Goal: Navigation & Orientation: Understand site structure

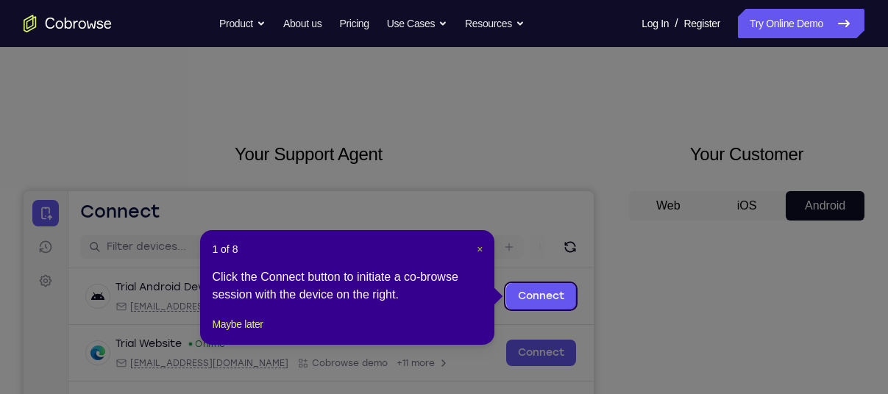
click at [478, 245] on span "×" at bounding box center [480, 250] width 6 height 12
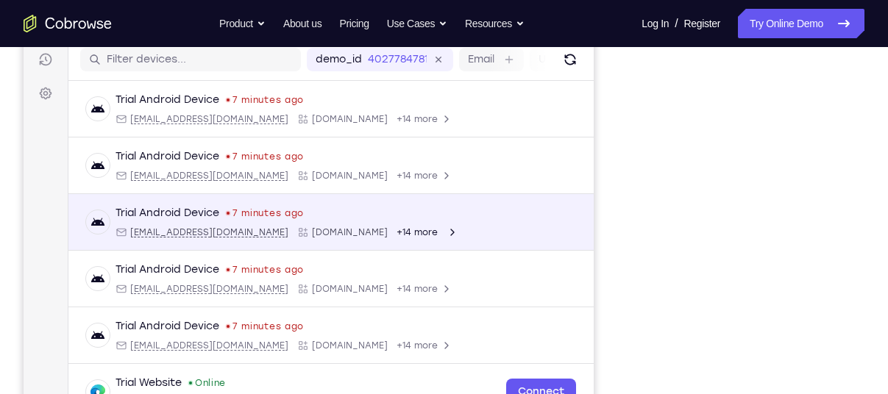
scroll to position [207, 0]
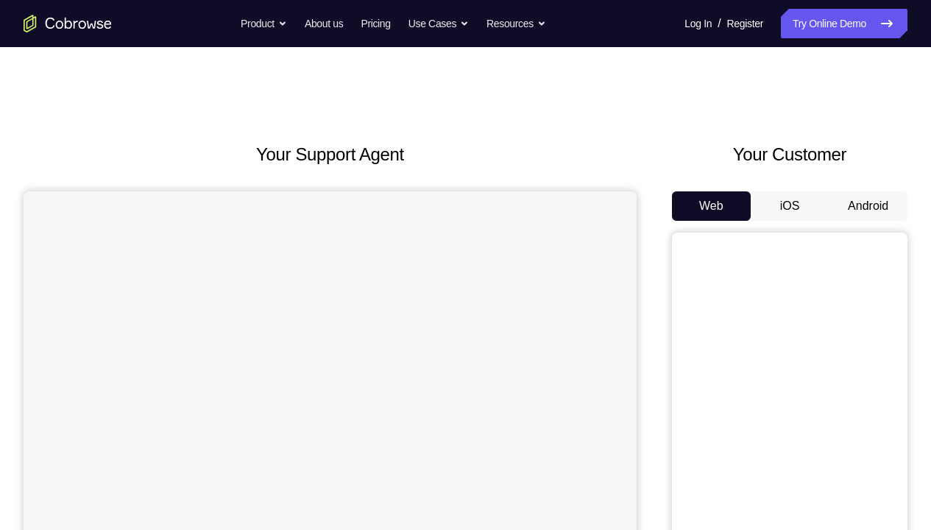
click at [833, 206] on button "Android" at bounding box center [868, 205] width 79 height 29
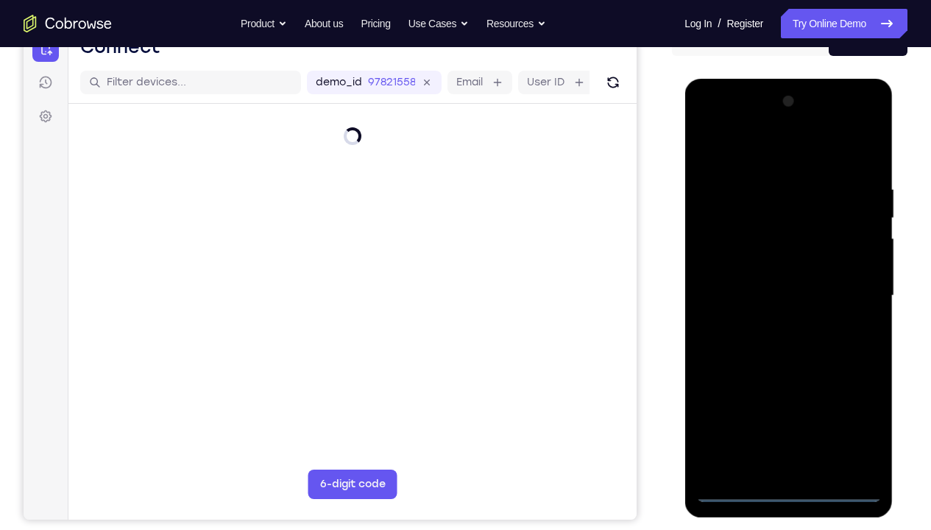
click at [785, 482] on div at bounding box center [787, 296] width 185 height 412
click at [787, 487] on div at bounding box center [787, 296] width 185 height 412
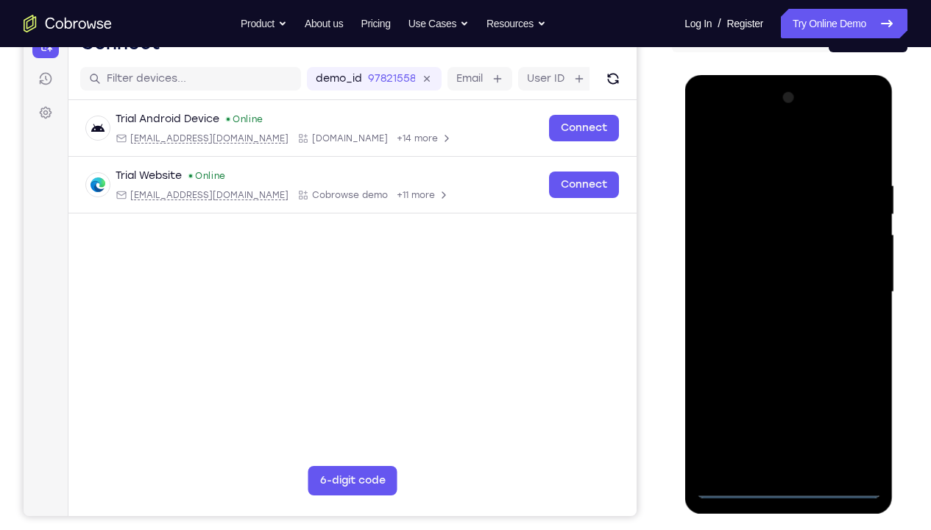
scroll to position [169, 0]
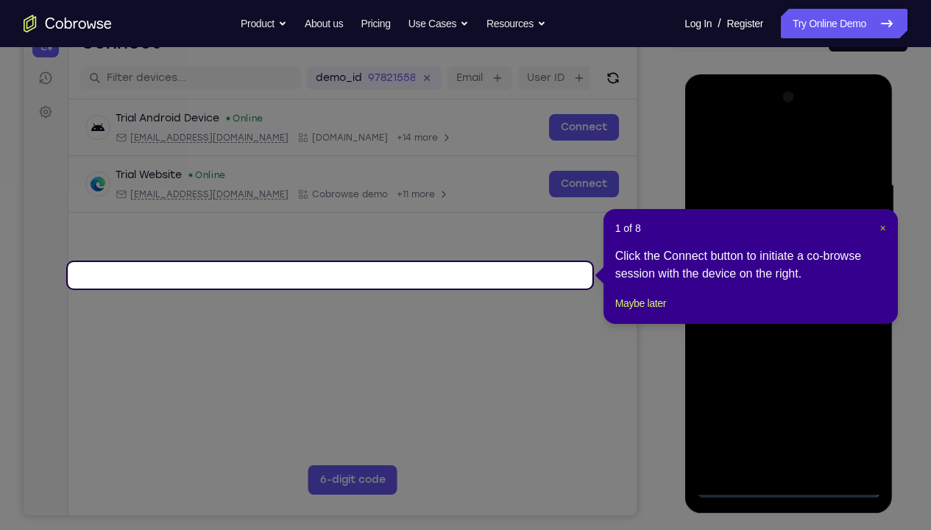
click at [883, 226] on span "×" at bounding box center [882, 228] width 6 height 12
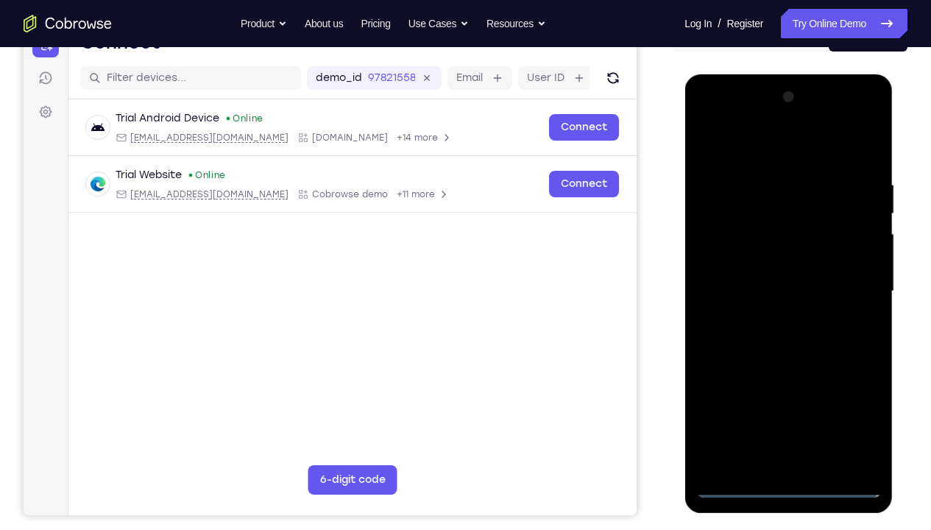
click at [859, 420] on div at bounding box center [787, 291] width 185 height 412
click at [729, 116] on div at bounding box center [787, 291] width 185 height 412
click at [848, 278] on div at bounding box center [787, 291] width 185 height 412
click at [805, 464] on div at bounding box center [787, 291] width 185 height 412
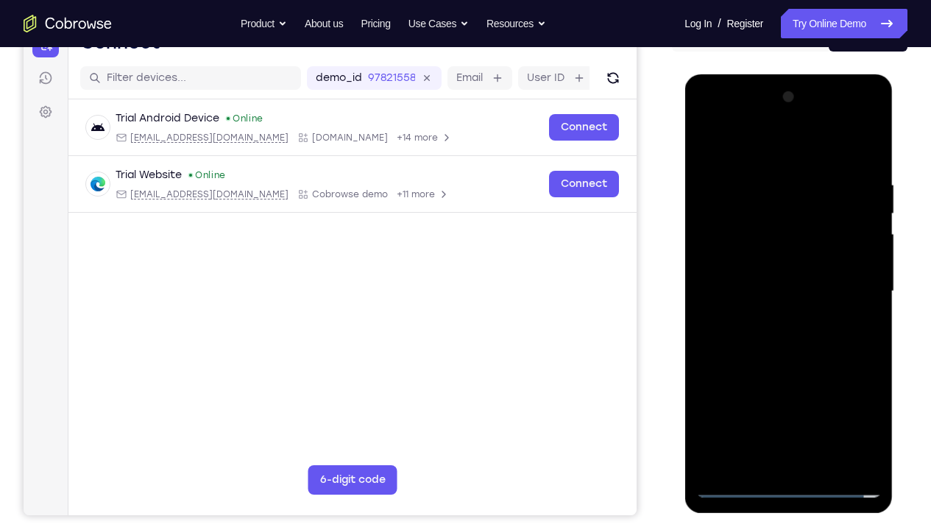
click at [805, 464] on div at bounding box center [787, 291] width 185 height 412
click at [748, 265] on div at bounding box center [787, 291] width 185 height 412
click at [702, 134] on div at bounding box center [787, 291] width 185 height 412
click at [704, 140] on div at bounding box center [787, 291] width 185 height 412
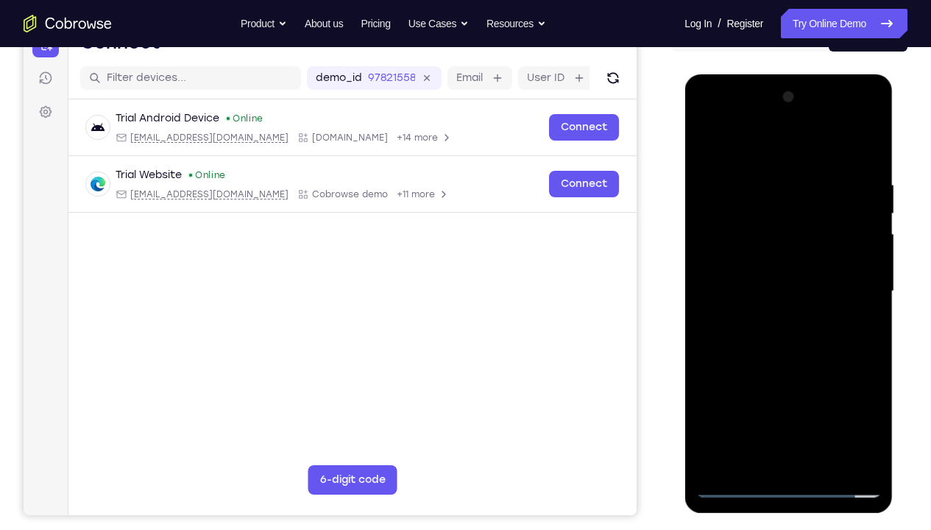
click at [768, 272] on div at bounding box center [787, 291] width 185 height 412
click at [740, 233] on div at bounding box center [787, 291] width 185 height 412
click at [712, 427] on div at bounding box center [787, 291] width 185 height 412
click at [714, 400] on div at bounding box center [787, 291] width 185 height 412
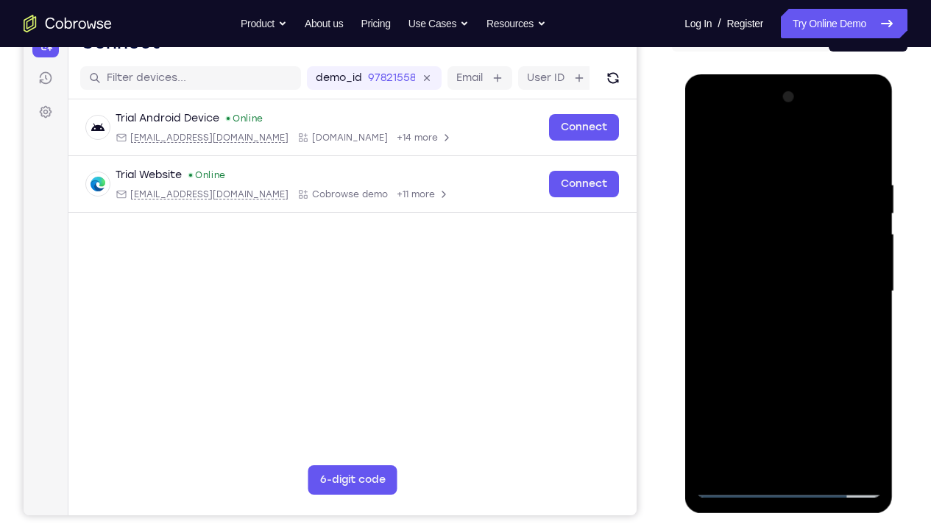
click at [810, 406] on div at bounding box center [787, 291] width 185 height 412
click at [845, 437] on div at bounding box center [787, 291] width 185 height 412
click at [743, 372] on div at bounding box center [787, 291] width 185 height 412
click at [750, 403] on div at bounding box center [787, 291] width 185 height 412
click at [707, 425] on div at bounding box center [787, 291] width 185 height 412
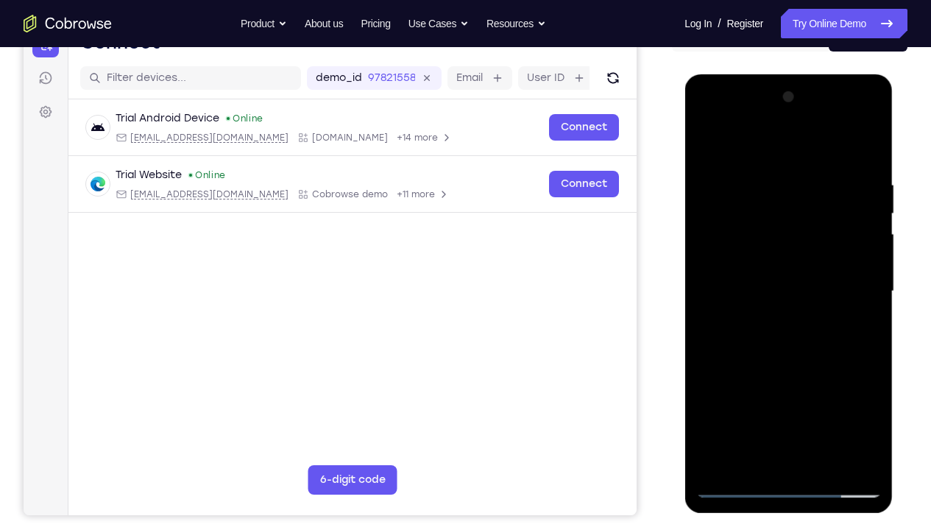
click at [707, 425] on div at bounding box center [787, 291] width 185 height 412
click at [741, 375] on div at bounding box center [787, 291] width 185 height 412
click at [861, 403] on div at bounding box center [787, 291] width 185 height 412
click at [842, 403] on div at bounding box center [787, 291] width 185 height 412
click at [807, 402] on div at bounding box center [787, 291] width 185 height 412
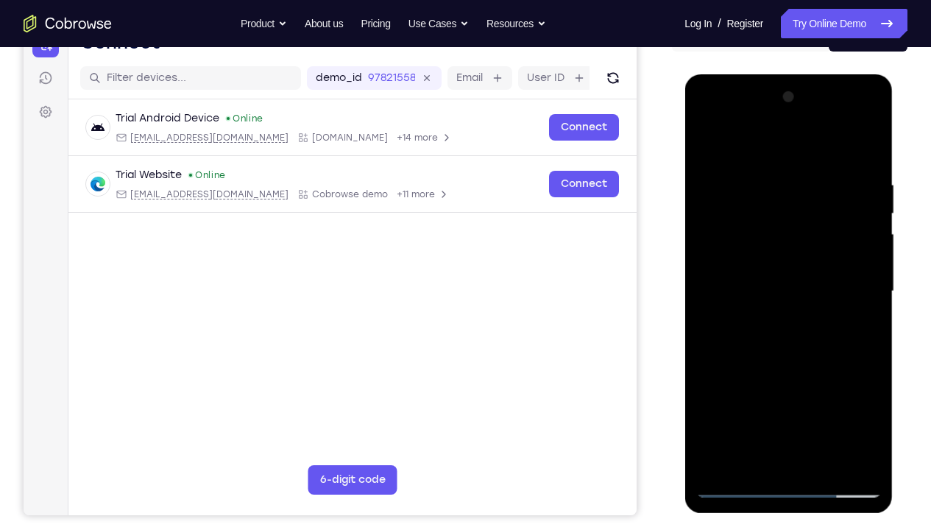
click at [860, 400] on div at bounding box center [787, 291] width 185 height 412
click at [717, 405] on div at bounding box center [787, 291] width 185 height 412
click at [725, 377] on div at bounding box center [787, 291] width 185 height 412
click at [716, 405] on div at bounding box center [787, 291] width 185 height 412
click at [829, 431] on div at bounding box center [787, 291] width 185 height 412
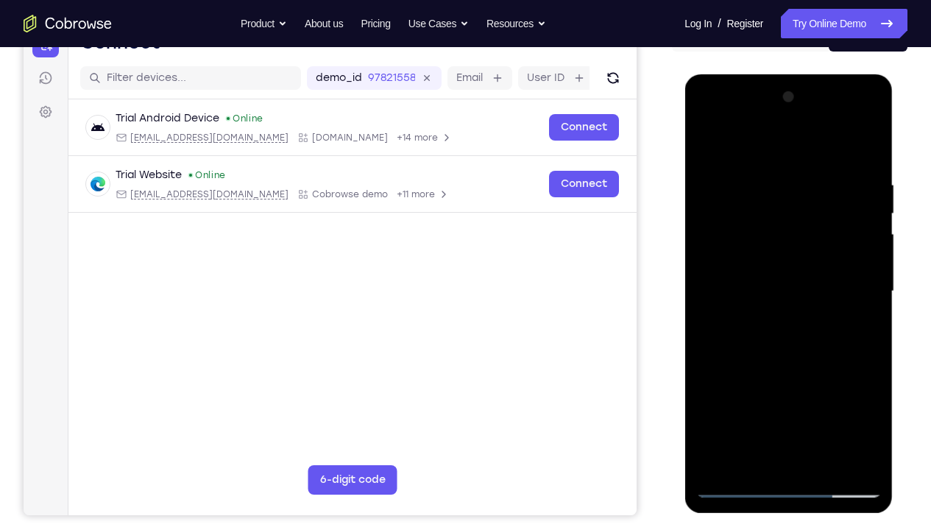
click at [800, 382] on div at bounding box center [787, 291] width 185 height 412
click at [733, 255] on div at bounding box center [787, 291] width 185 height 412
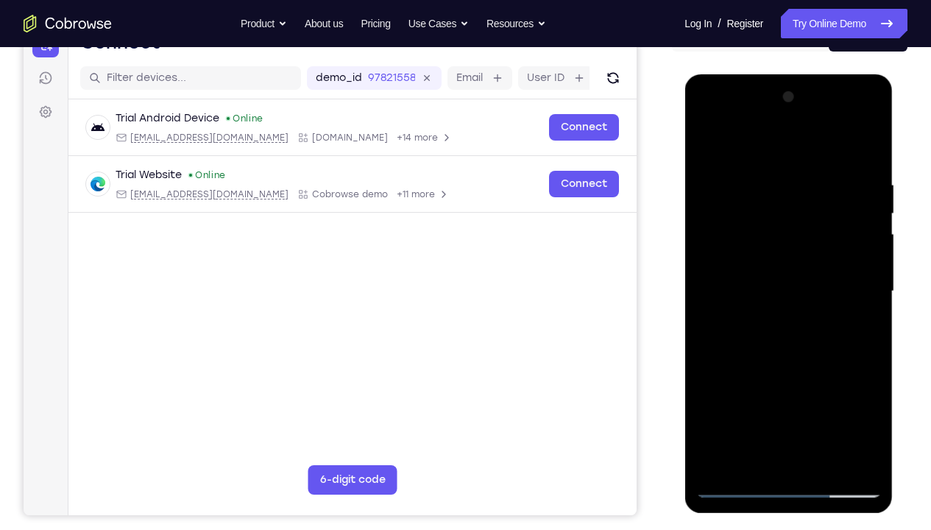
click at [733, 255] on div at bounding box center [787, 291] width 185 height 412
click at [702, 422] on div at bounding box center [787, 291] width 185 height 412
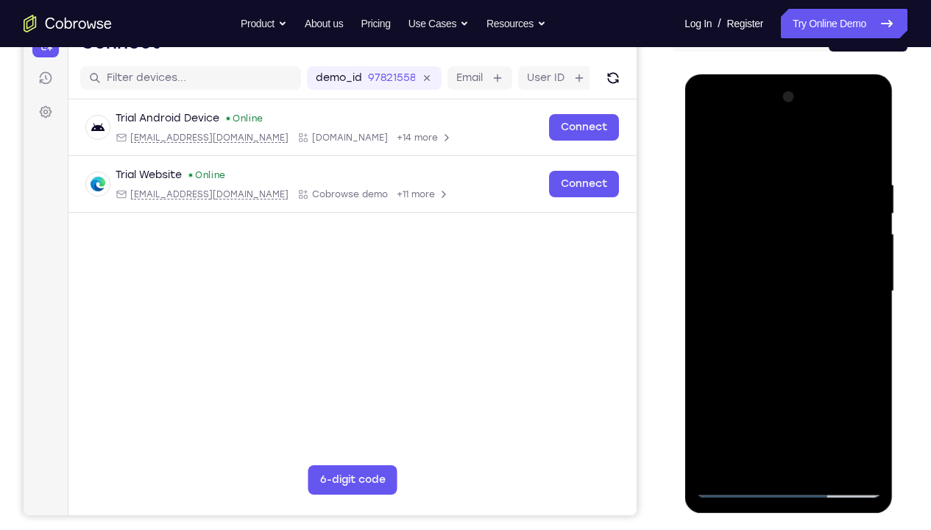
click at [704, 425] on div at bounding box center [787, 291] width 185 height 412
click at [751, 305] on div at bounding box center [787, 291] width 185 height 412
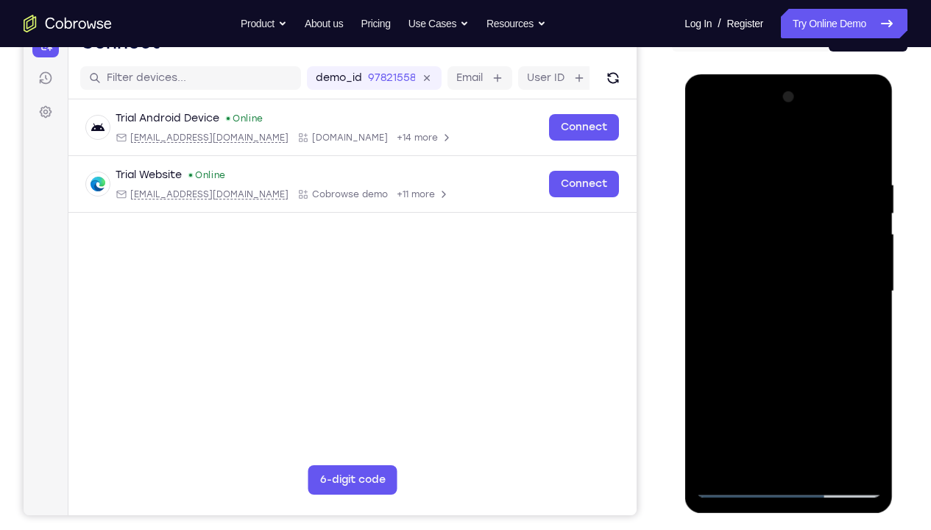
click at [751, 305] on div at bounding box center [787, 291] width 185 height 412
click at [784, 313] on div at bounding box center [787, 291] width 185 height 412
click at [753, 308] on div at bounding box center [787, 291] width 185 height 412
click at [759, 307] on div at bounding box center [787, 291] width 185 height 412
click at [709, 425] on div at bounding box center [787, 291] width 185 height 412
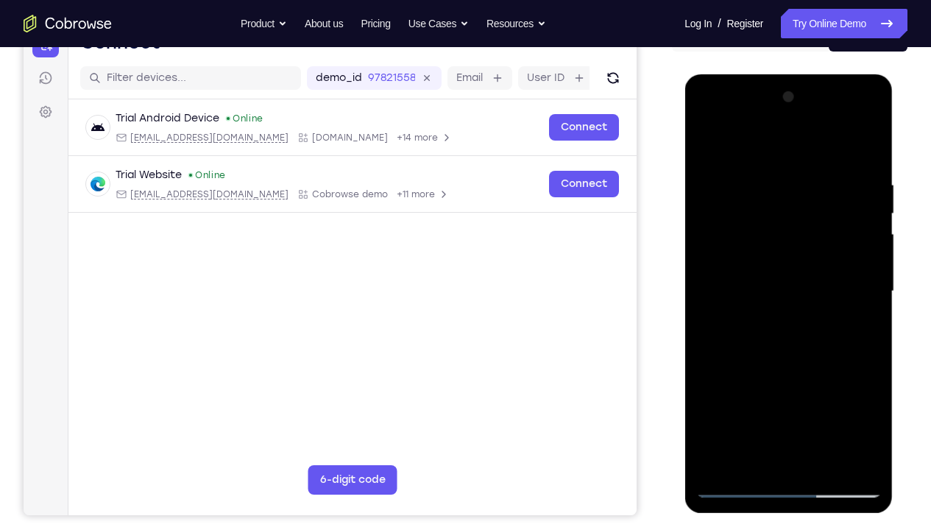
click at [709, 425] on div at bounding box center [787, 291] width 185 height 412
click at [770, 403] on div at bounding box center [787, 291] width 185 height 412
click at [771, 430] on div at bounding box center [787, 291] width 185 height 412
click at [843, 431] on div at bounding box center [787, 291] width 185 height 412
click at [756, 280] on div at bounding box center [787, 291] width 185 height 412
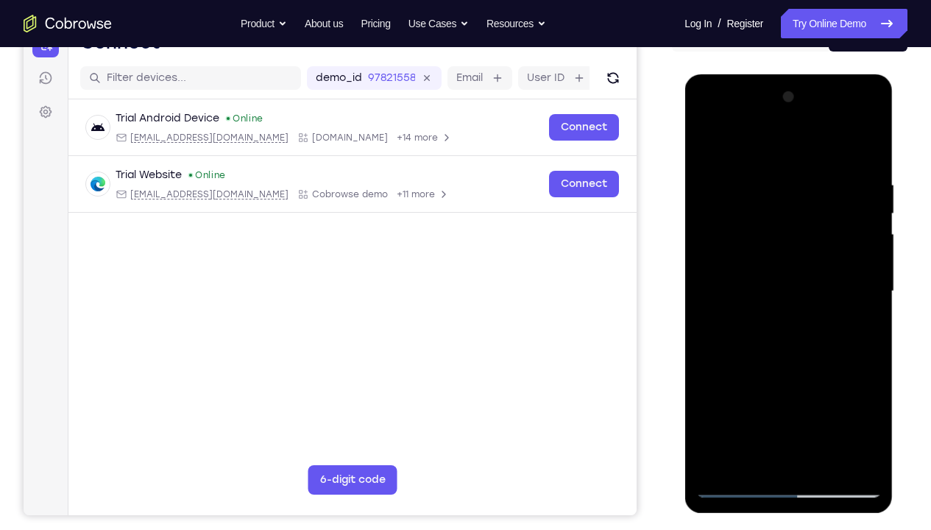
click at [771, 286] on div at bounding box center [787, 291] width 185 height 412
click at [784, 336] on div at bounding box center [787, 291] width 185 height 412
click at [753, 458] on div at bounding box center [787, 291] width 185 height 412
click at [856, 143] on div at bounding box center [787, 291] width 185 height 412
click at [769, 141] on div at bounding box center [787, 291] width 185 height 412
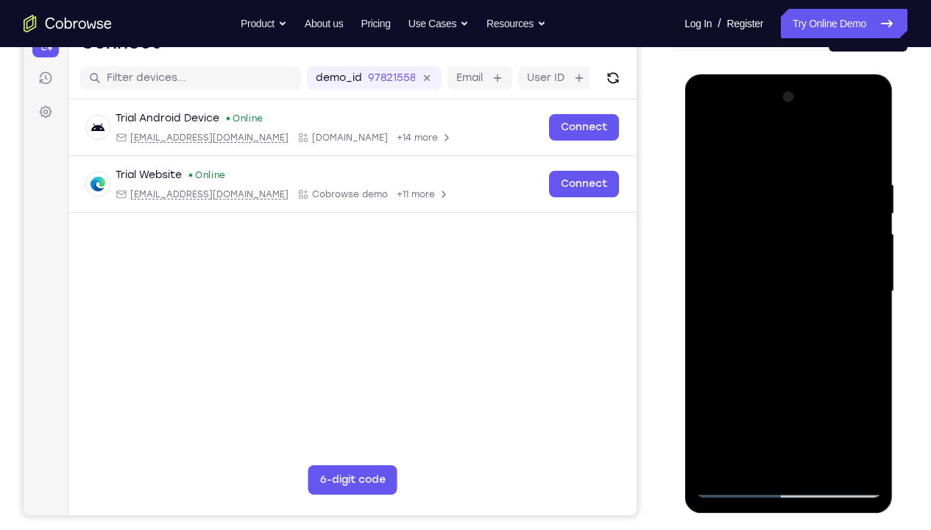
click at [751, 163] on div at bounding box center [787, 291] width 185 height 412
click at [743, 166] on div at bounding box center [787, 291] width 185 height 412
click at [864, 142] on div at bounding box center [787, 291] width 185 height 412
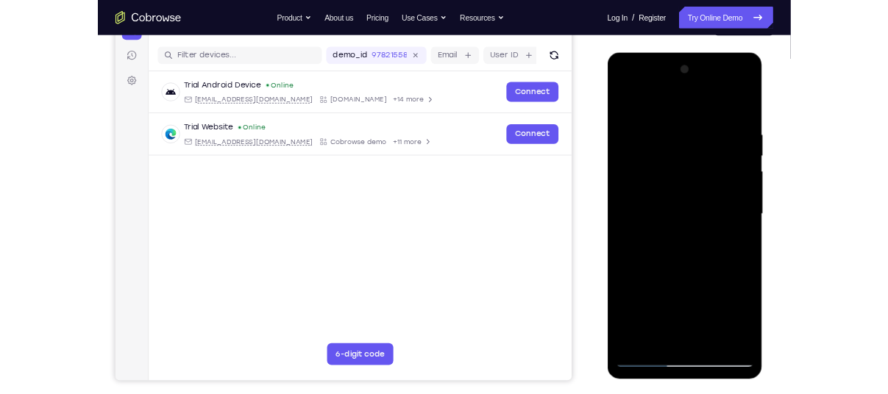
scroll to position [172, 0]
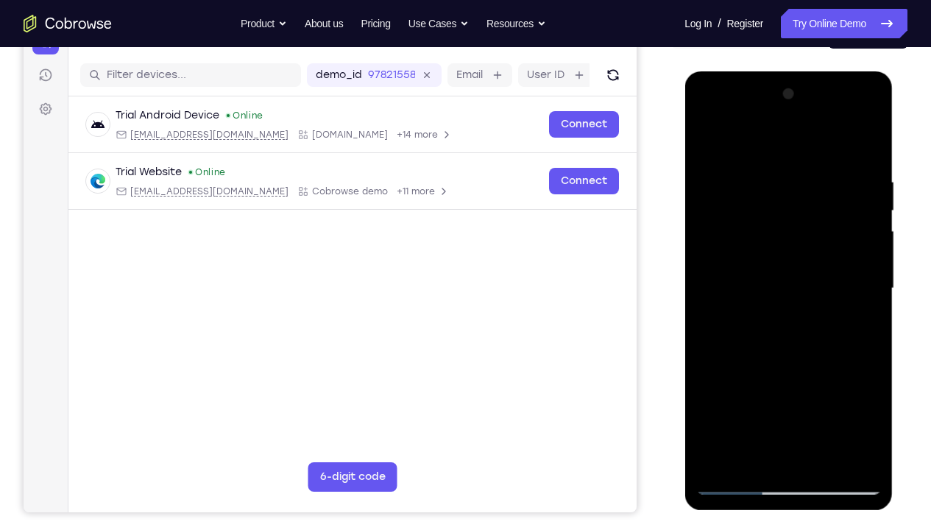
click at [785, 403] on div at bounding box center [787, 288] width 185 height 412
click at [707, 135] on div at bounding box center [787, 288] width 185 height 412
click at [713, 267] on div at bounding box center [787, 288] width 185 height 412
